Goal: Task Accomplishment & Management: Complete application form

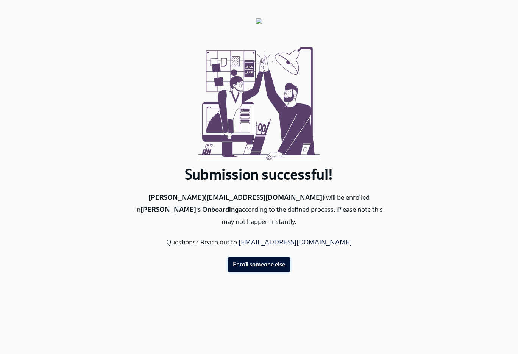
click at [270, 262] on span "Enroll someone else" at bounding box center [259, 265] width 52 height 8
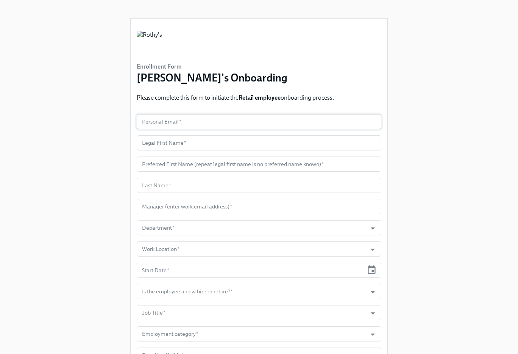
click at [177, 123] on input "text" at bounding box center [259, 121] width 245 height 15
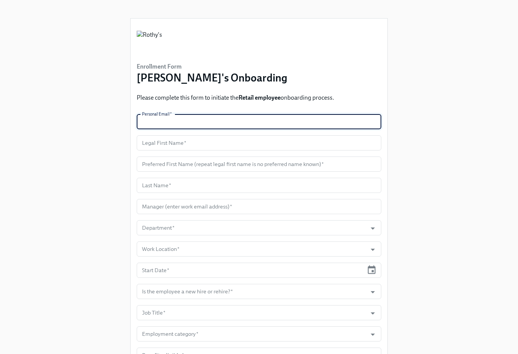
paste input "[EMAIL_ADDRESS][DOMAIN_NAME]"
type input "[EMAIL_ADDRESS][DOMAIN_NAME]"
click at [163, 143] on input "text" at bounding box center [259, 142] width 245 height 15
paste input "Planet"
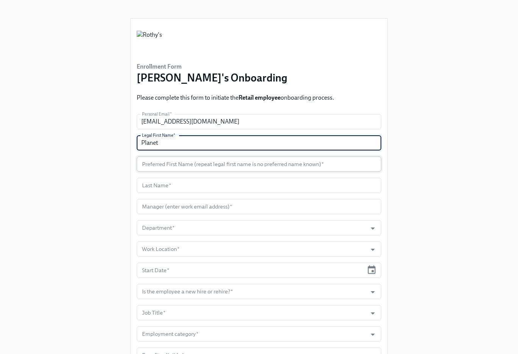
type input "Planet"
click at [166, 161] on input "text" at bounding box center [259, 163] width 245 height 15
paste input "Planet"
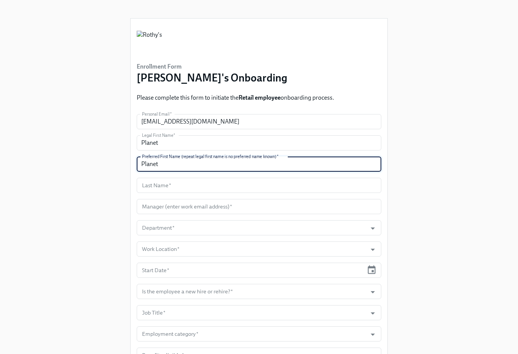
type input "Planet"
click at [174, 186] on input "text" at bounding box center [259, 185] width 245 height 15
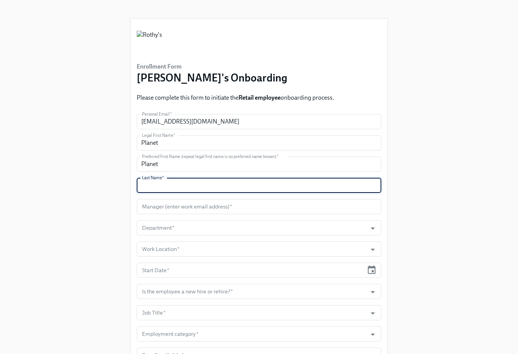
paste input "[DEMOGRAPHIC_DATA]"
type input "[DEMOGRAPHIC_DATA]"
click at [172, 209] on input "text" at bounding box center [259, 206] width 245 height 15
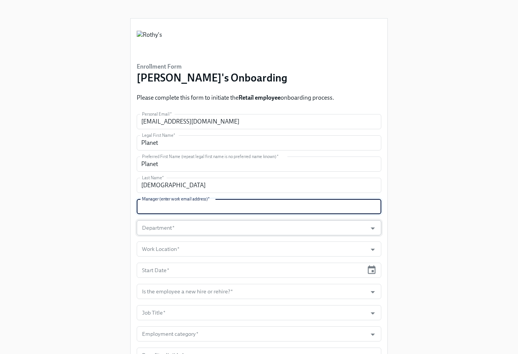
paste input "[PERSON_NAME][EMAIL_ADDRESS][DOMAIN_NAME]"
type input "[PERSON_NAME][EMAIL_ADDRESS][DOMAIN_NAME]"
click at [179, 222] on input "Department   *" at bounding box center [252, 227] width 223 height 15
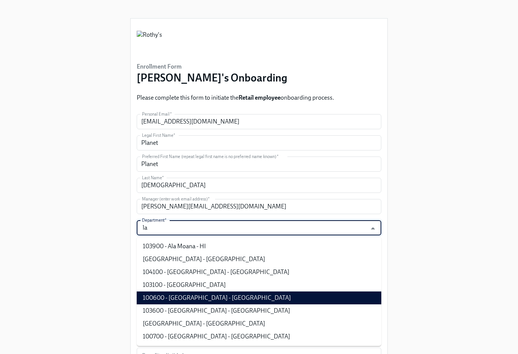
click at [207, 297] on li "100600 - [GEOGRAPHIC_DATA] - [GEOGRAPHIC_DATA]" at bounding box center [259, 297] width 245 height 13
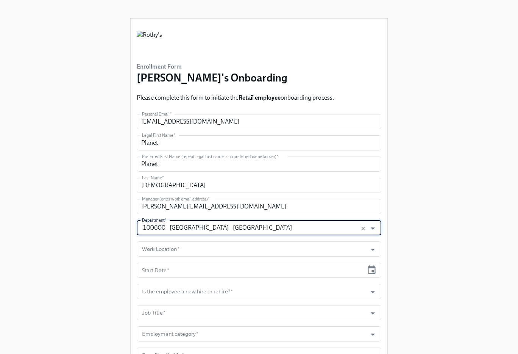
type input "100600 - [GEOGRAPHIC_DATA] - [GEOGRAPHIC_DATA]"
click at [208, 257] on form "Personal Email   * [EMAIL_ADDRESS][DOMAIN_NAME] Personal Email * Legal First Na…" at bounding box center [259, 249] width 245 height 270
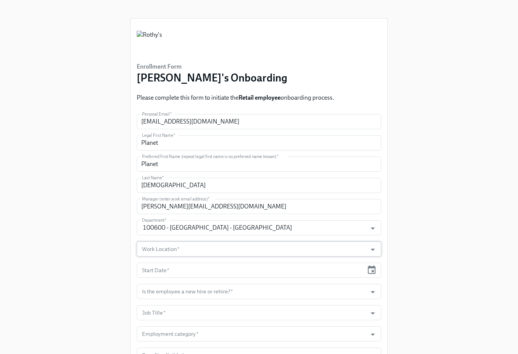
click at [208, 252] on input "Work Location   *" at bounding box center [252, 248] width 223 height 15
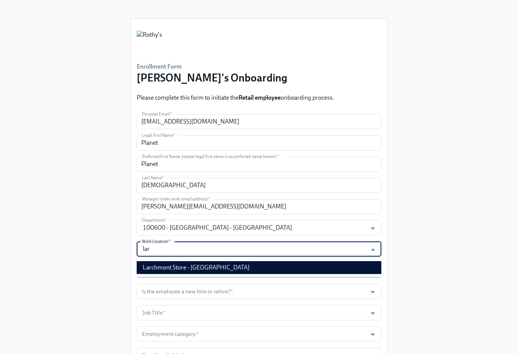
click at [178, 267] on li "Larchmont Store - [GEOGRAPHIC_DATA]" at bounding box center [259, 267] width 245 height 13
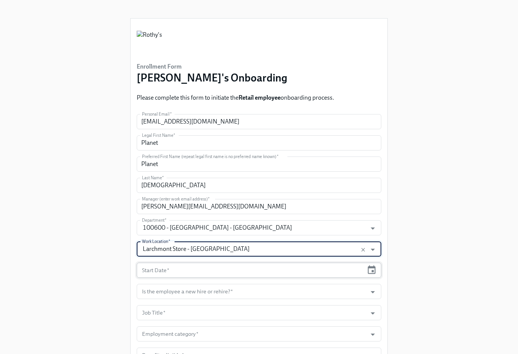
type input "Larchmont Store - [GEOGRAPHIC_DATA]"
click at [194, 269] on input "text" at bounding box center [250, 270] width 227 height 15
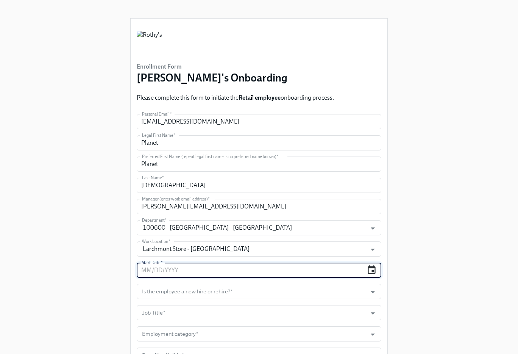
click at [370, 267] on icon "button" at bounding box center [372, 269] width 8 height 9
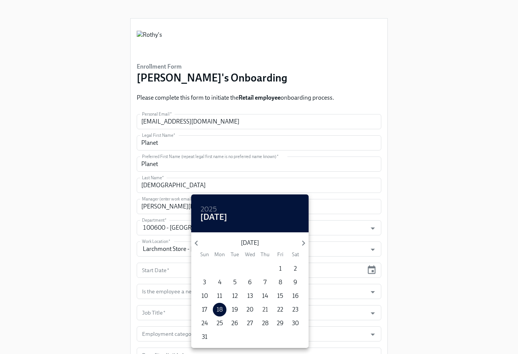
drag, startPoint x: 221, startPoint y: 320, endPoint x: 264, endPoint y: 311, distance: 43.8
click at [221, 320] on p "25" at bounding box center [220, 323] width 6 height 8
type input "[DATE]"
click at [420, 290] on div at bounding box center [259, 177] width 518 height 354
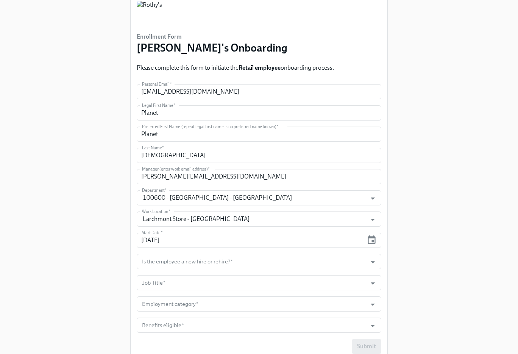
scroll to position [33, 0]
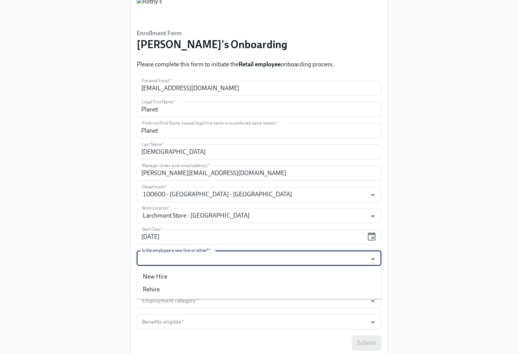
click at [342, 256] on input "Is the employee a new hire or rehire?   *" at bounding box center [252, 257] width 223 height 15
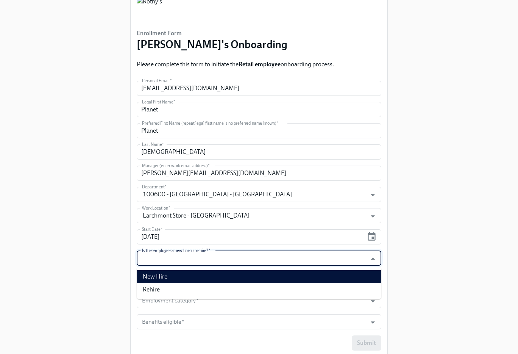
click at [323, 272] on li "New Hire" at bounding box center [259, 276] width 245 height 13
type input "New Hire"
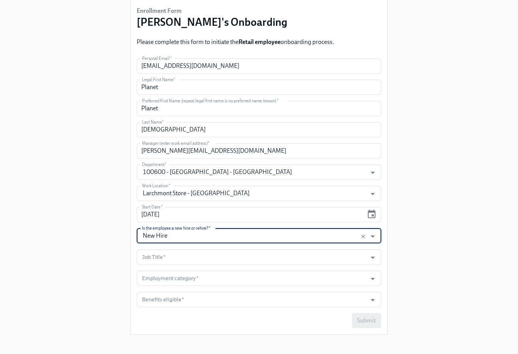
scroll to position [61, 0]
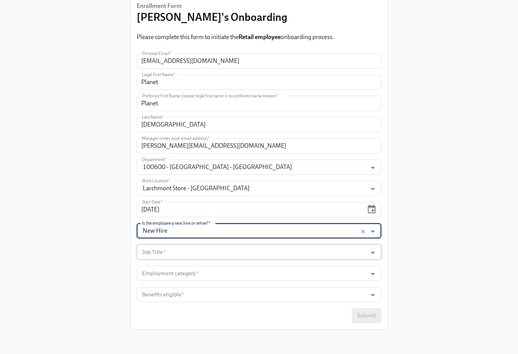
click at [322, 253] on input "Job Title   *" at bounding box center [252, 251] width 223 height 15
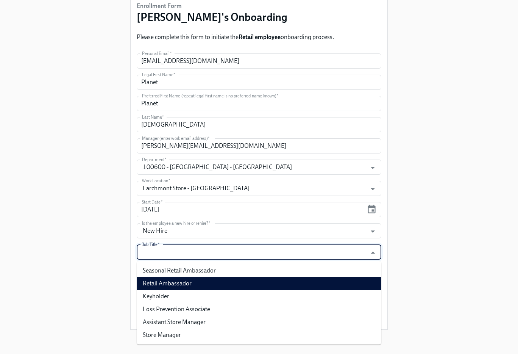
click at [298, 278] on li "Retail Ambassador" at bounding box center [259, 283] width 245 height 13
type input "Retail Ambassador"
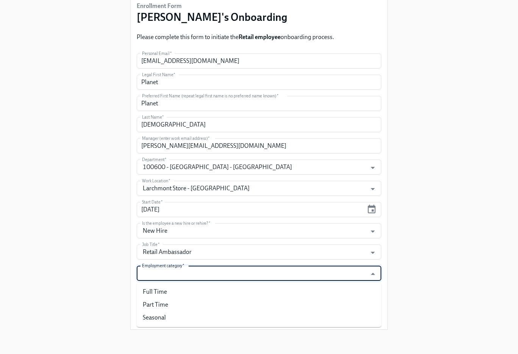
click at [302, 275] on input "Employment category   *" at bounding box center [252, 273] width 223 height 15
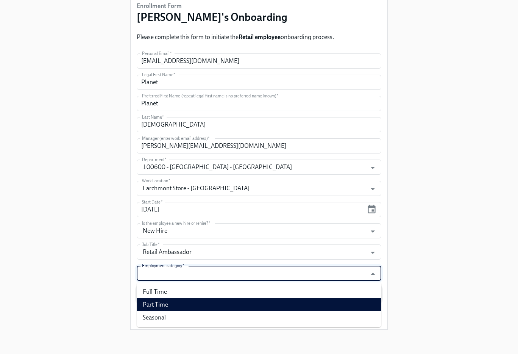
click at [293, 301] on li "Part Time" at bounding box center [259, 304] width 245 height 13
type input "Part Time"
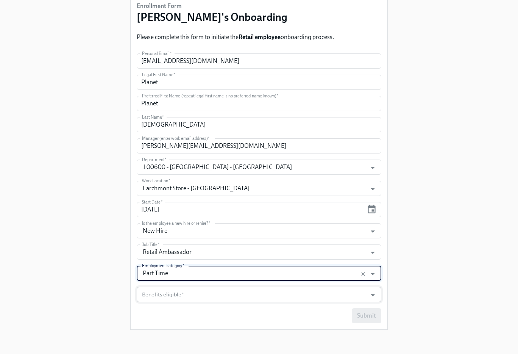
drag, startPoint x: 294, startPoint y: 291, endPoint x: 292, endPoint y: 295, distance: 4.1
click at [294, 292] on input "Benefits eligible   *" at bounding box center [252, 294] width 223 height 15
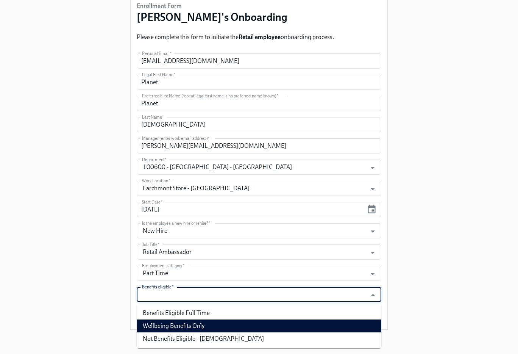
drag, startPoint x: 273, startPoint y: 322, endPoint x: 315, endPoint y: 317, distance: 42.3
click at [273, 321] on li "Wellbeing Benefits Only" at bounding box center [259, 325] width 245 height 13
type input "Wellbeing Benefits Only"
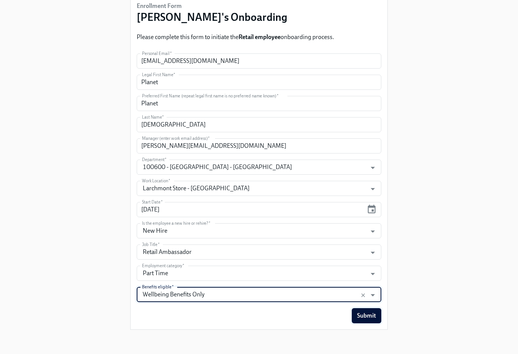
click at [369, 319] on button "Submit" at bounding box center [367, 315] width 30 height 15
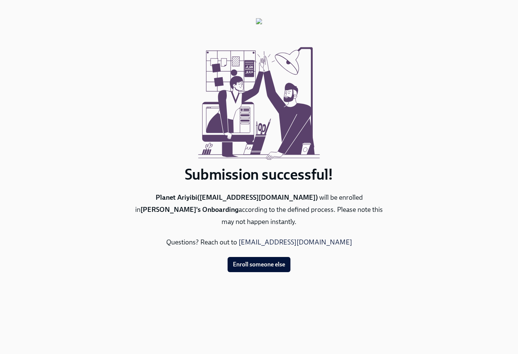
scroll to position [0, 0]
